Goal: Use online tool/utility: Utilize a website feature to perform a specific function

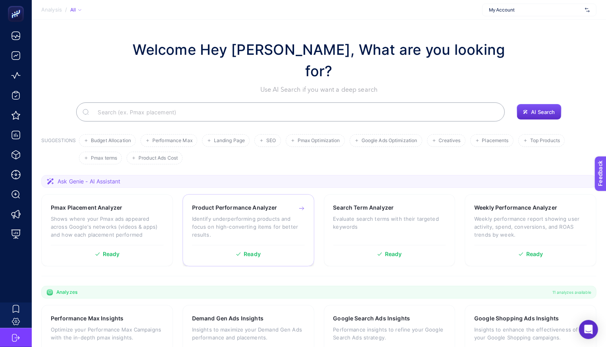
click at [252, 215] on p "Identify underperforming products and focus on high-converting items for better…" at bounding box center [248, 227] width 113 height 24
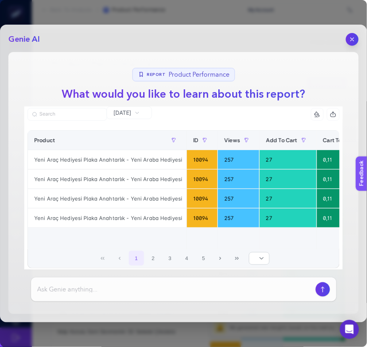
click at [160, 293] on input at bounding box center [174, 290] width 275 height 10
type input "datayı yorumla"
